Goal: Task Accomplishment & Management: Use online tool/utility

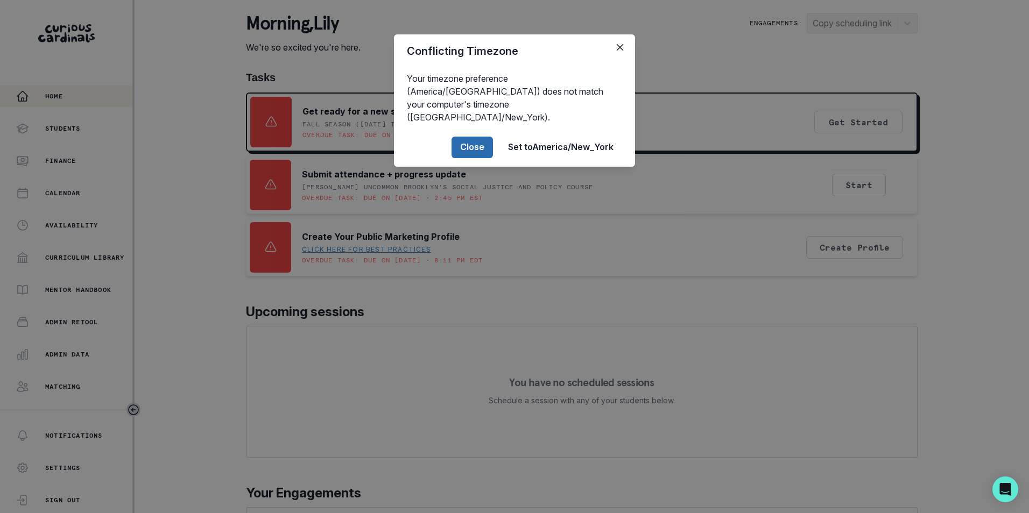
click at [478, 137] on button "Close" at bounding box center [471, 148] width 41 height 22
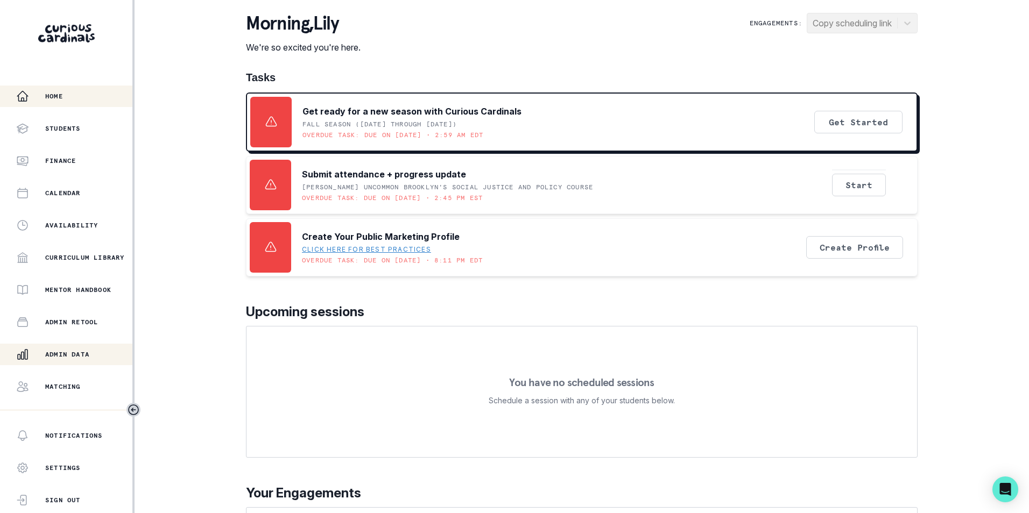
click at [76, 355] on p "Admin Data" at bounding box center [67, 354] width 44 height 9
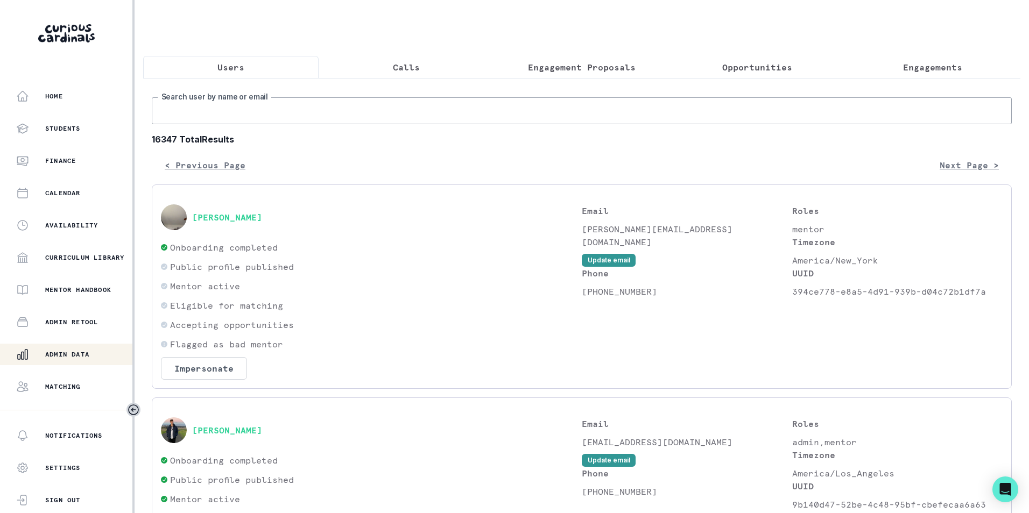
click at [229, 116] on input "Search user by name or email" at bounding box center [582, 110] width 860 height 27
paste input "[EMAIL_ADDRESS][DOMAIN_NAME]"
type input "[EMAIL_ADDRESS][DOMAIN_NAME]"
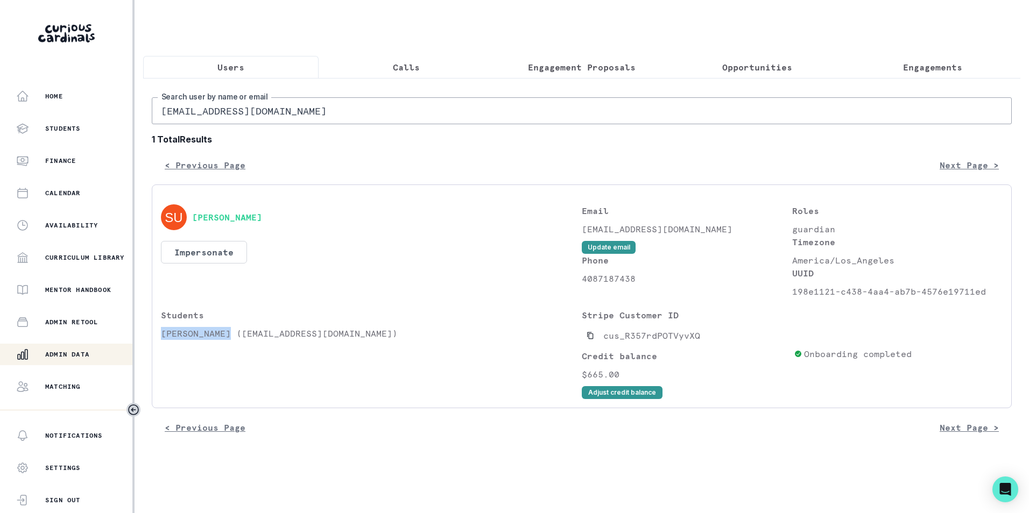
drag, startPoint x: 161, startPoint y: 345, endPoint x: 228, endPoint y: 348, distance: 66.7
click at [228, 340] on p "[PERSON_NAME] ([EMAIL_ADDRESS][DOMAIN_NAME])" at bounding box center [371, 333] width 421 height 13
copy p "[PERSON_NAME]"
click at [919, 72] on p "Engagements" at bounding box center [932, 67] width 59 height 13
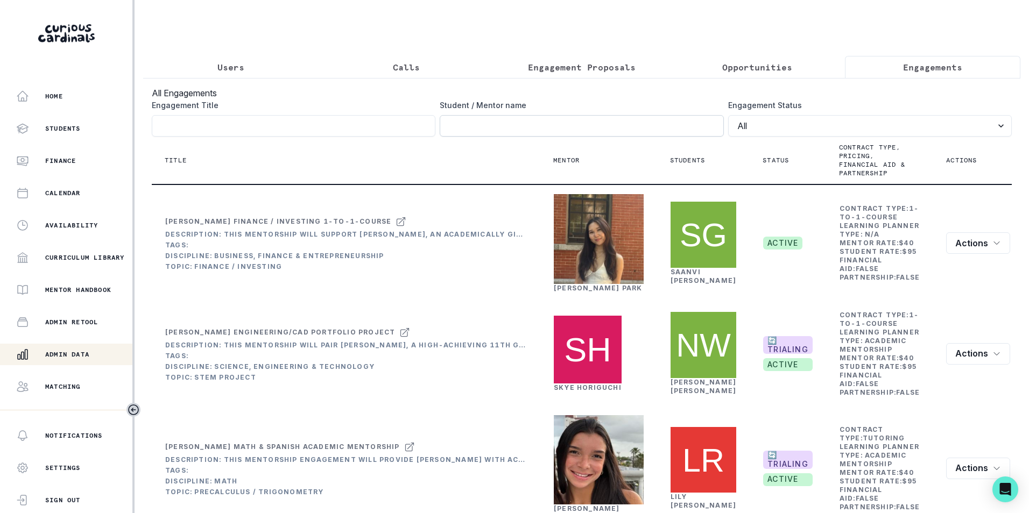
click at [554, 135] on input "Engagement Title" at bounding box center [582, 126] width 284 height 22
paste input "[PERSON_NAME]"
type input "[PERSON_NAME]"
click button "submit" at bounding box center [0, 0] width 0 height 0
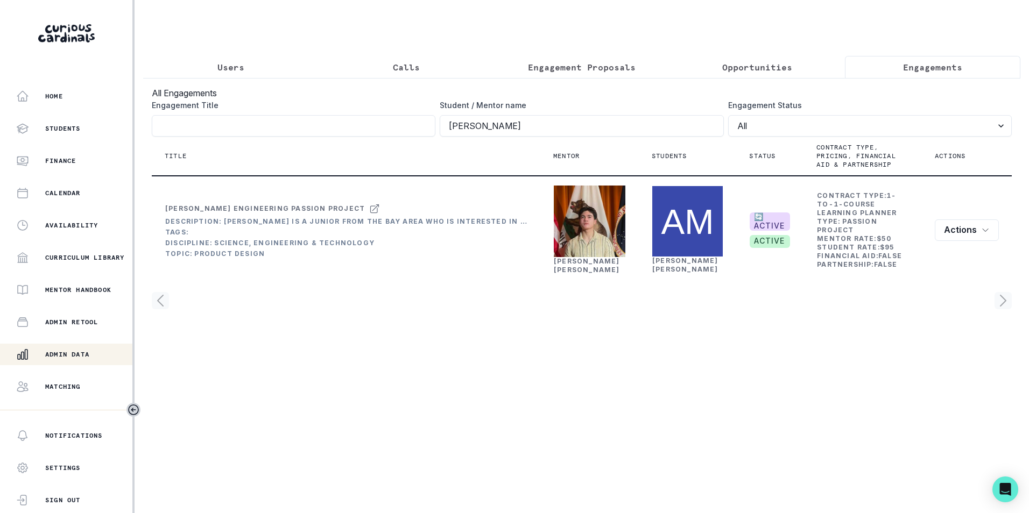
click at [225, 66] on p "Users" at bounding box center [230, 67] width 27 height 13
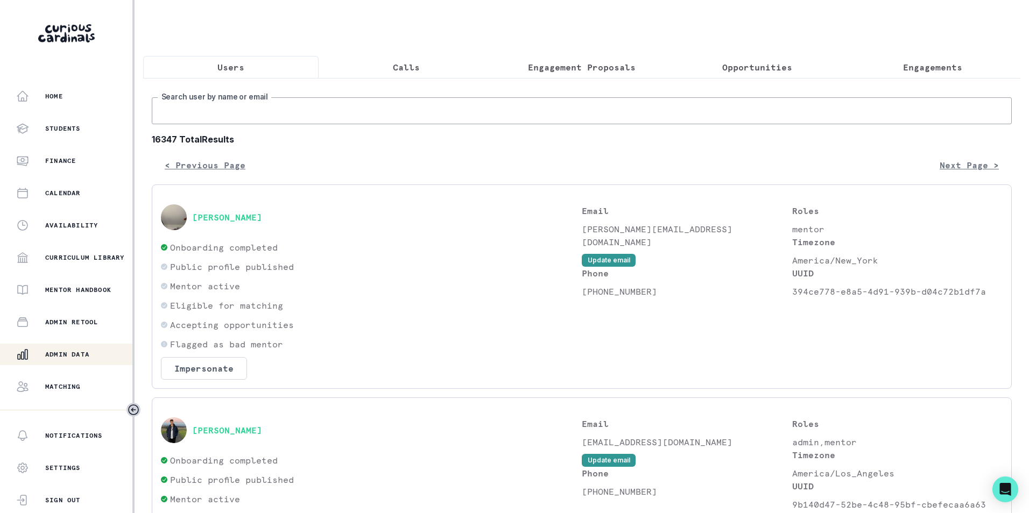
click at [424, 121] on input "Search user by name or email" at bounding box center [582, 110] width 860 height 27
paste input "[EMAIL_ADDRESS][DOMAIN_NAME]"
type input "[EMAIL_ADDRESS][DOMAIN_NAME]"
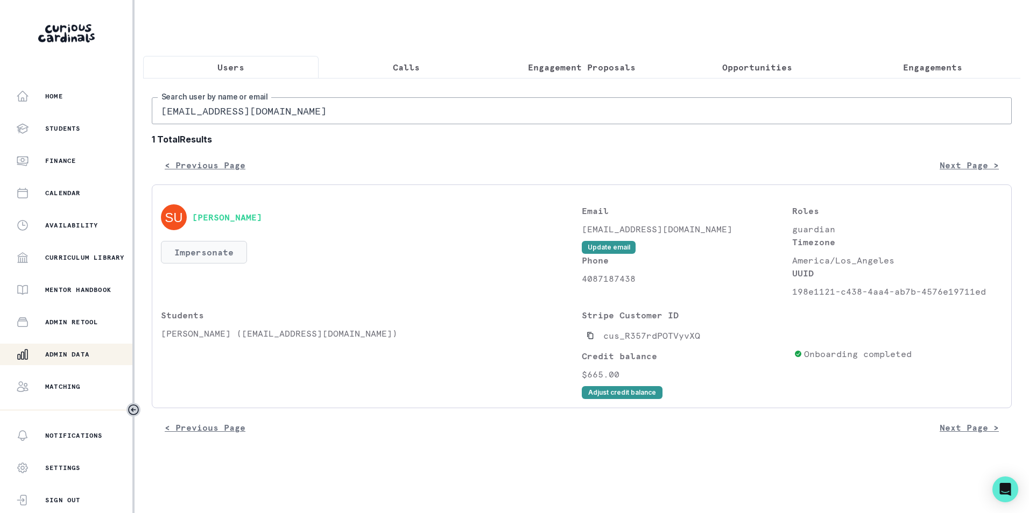
click at [217, 258] on button "Impersonate" at bounding box center [204, 252] width 86 height 23
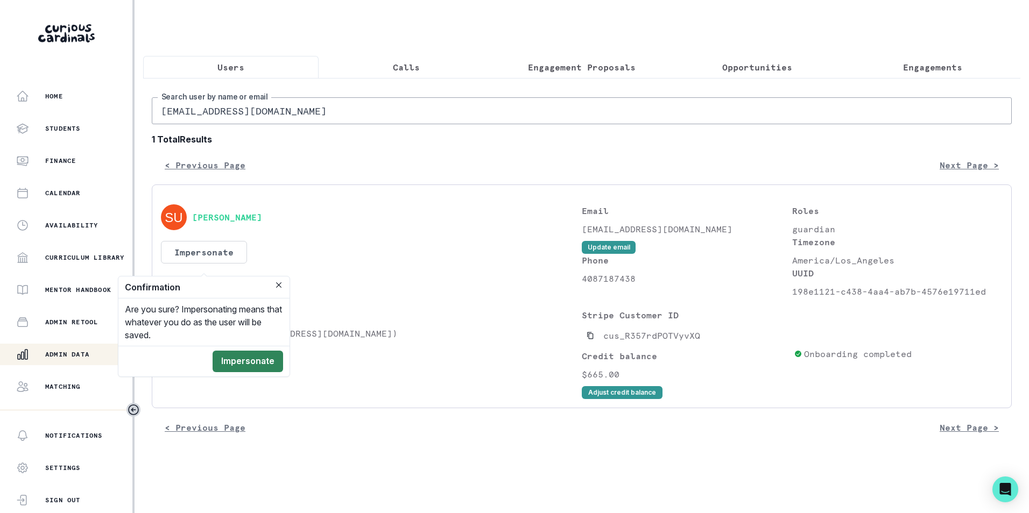
click at [250, 364] on button "Impersonate" at bounding box center [248, 362] width 70 height 22
